Goal: Find specific page/section: Find specific page/section

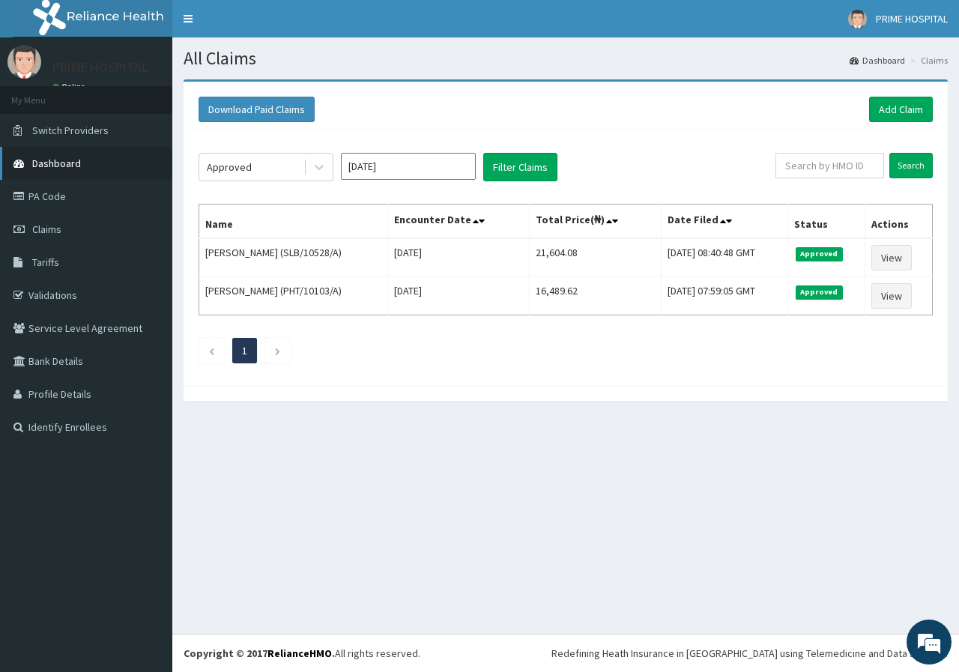
click at [56, 169] on span "Dashboard" at bounding box center [56, 163] width 49 height 13
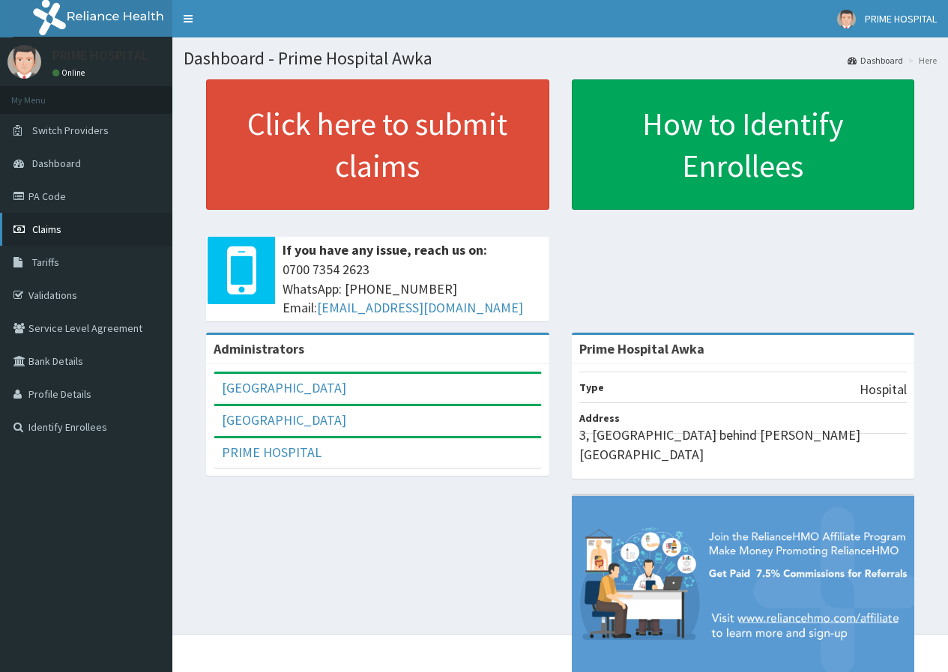
click at [56, 232] on span "Claims" at bounding box center [46, 229] width 29 height 13
